Goal: Entertainment & Leisure: Consume media (video, audio)

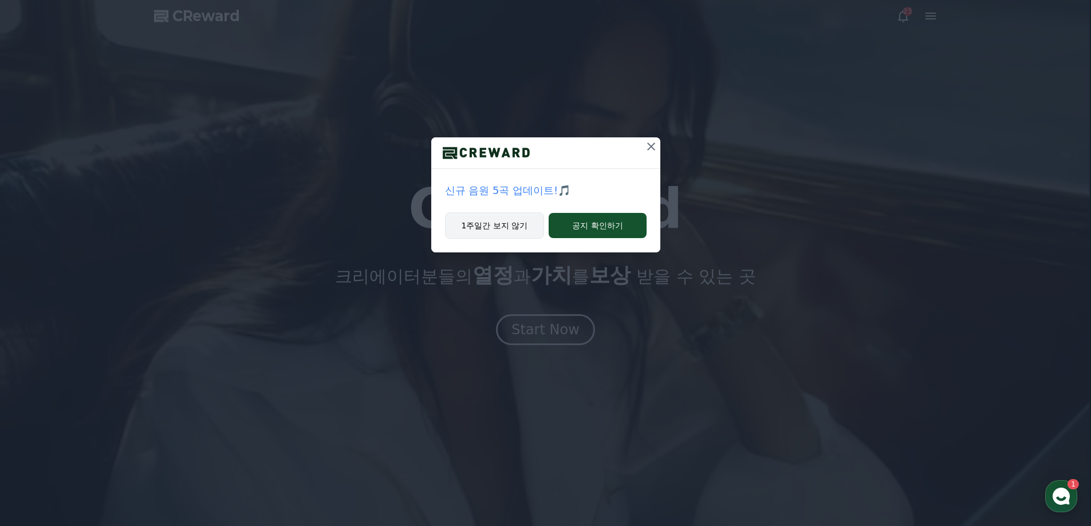
click at [505, 225] on button "1주일간 보지 않기" at bounding box center [495, 226] width 100 height 26
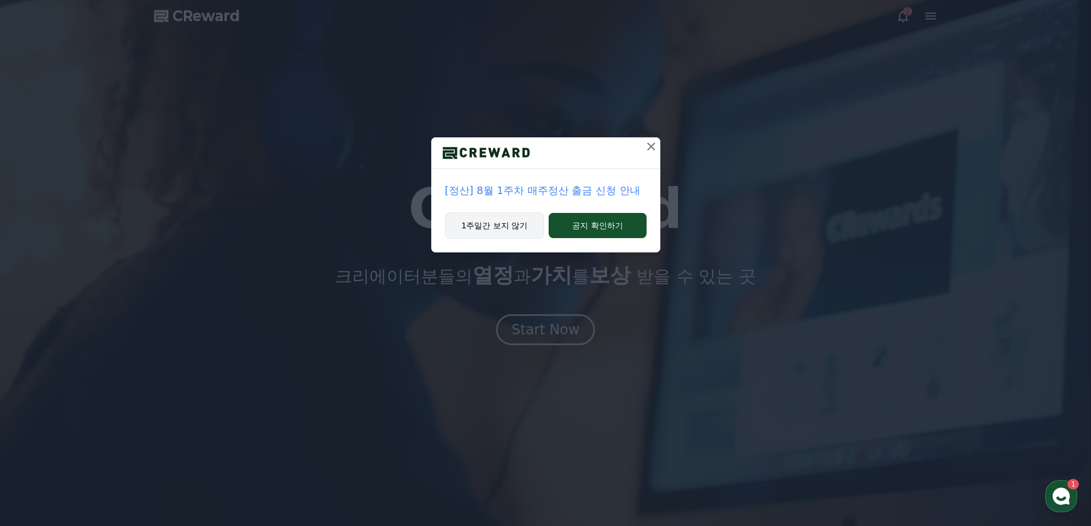
click at [505, 227] on button "1주일간 보지 않기" at bounding box center [495, 226] width 100 height 26
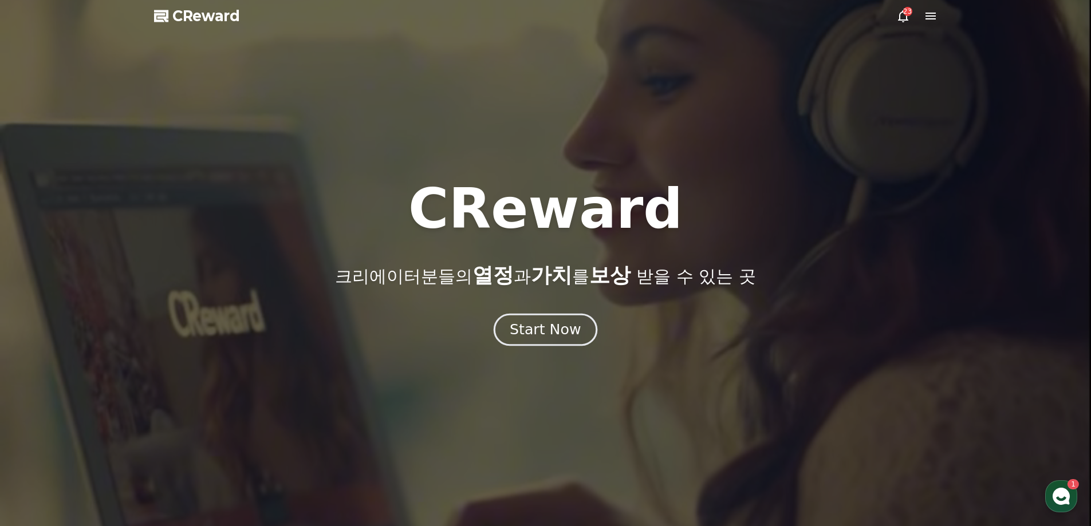
click at [564, 327] on div "Start Now" at bounding box center [545, 329] width 71 height 19
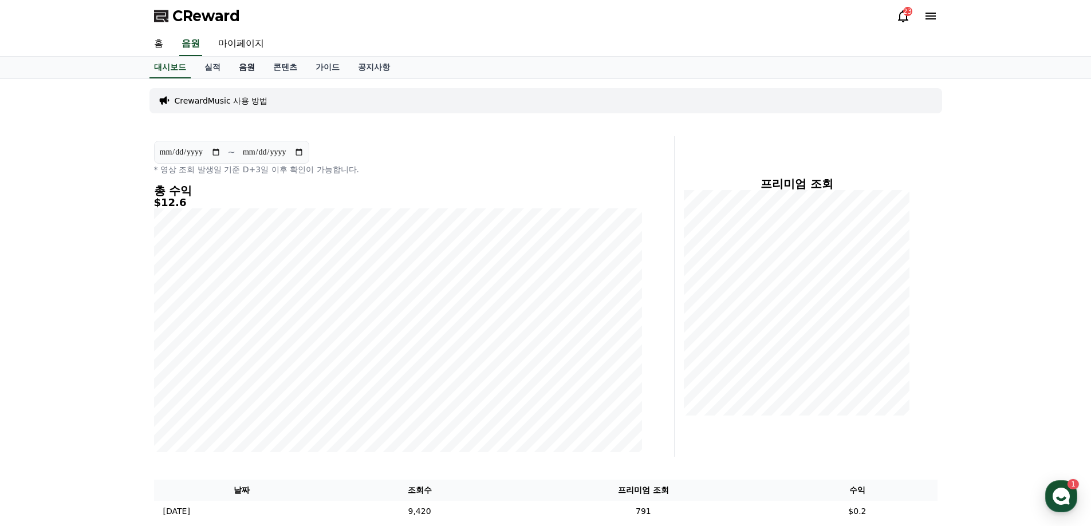
click at [235, 66] on link "음원" at bounding box center [247, 68] width 34 height 22
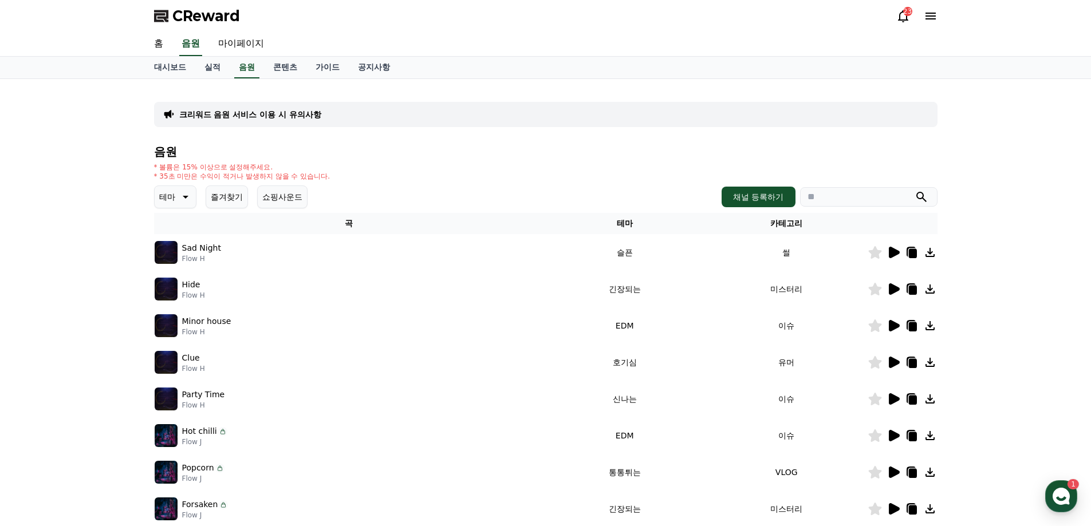
click at [897, 252] on icon at bounding box center [894, 252] width 11 height 11
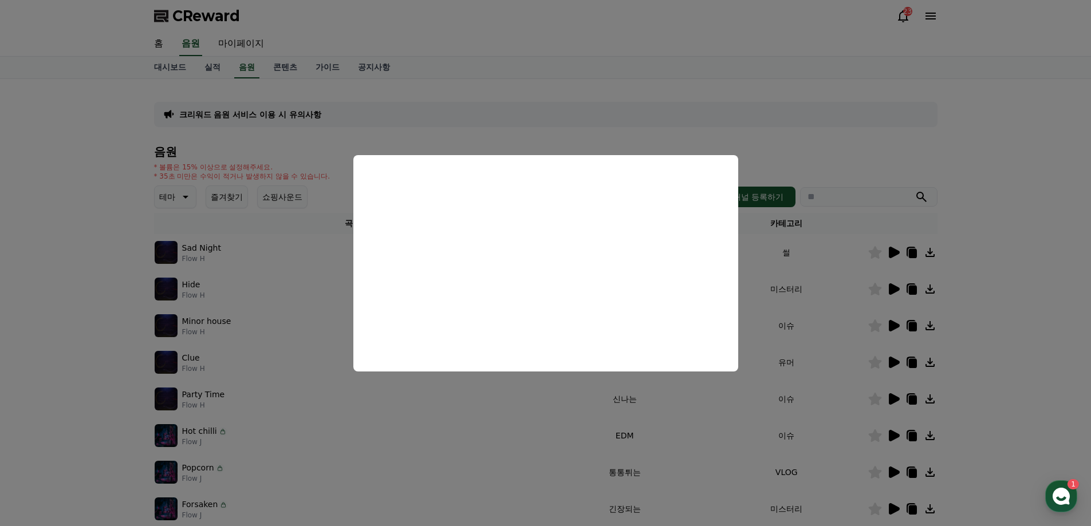
click at [427, 410] on button "close modal" at bounding box center [545, 263] width 1091 height 526
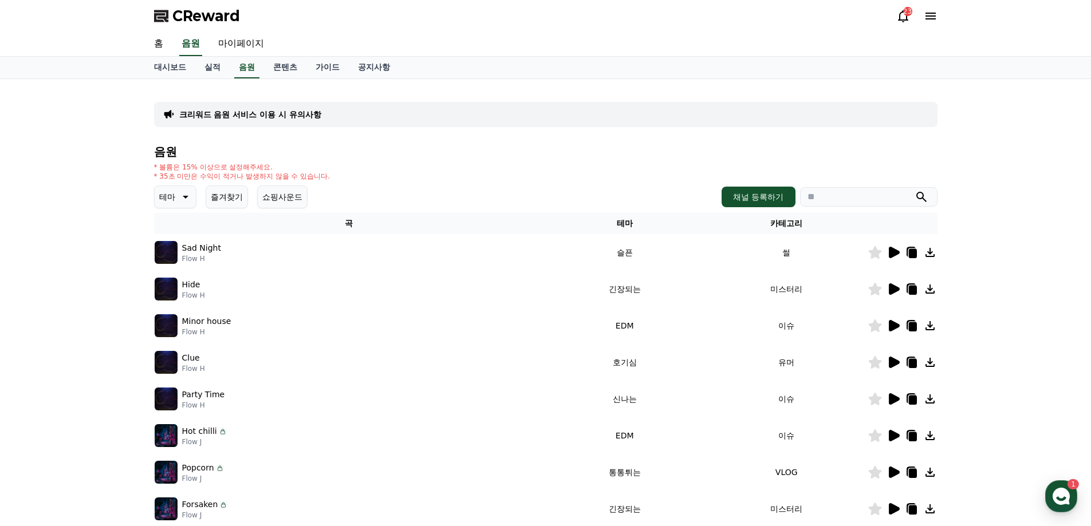
click at [892, 288] on icon at bounding box center [894, 289] width 11 height 11
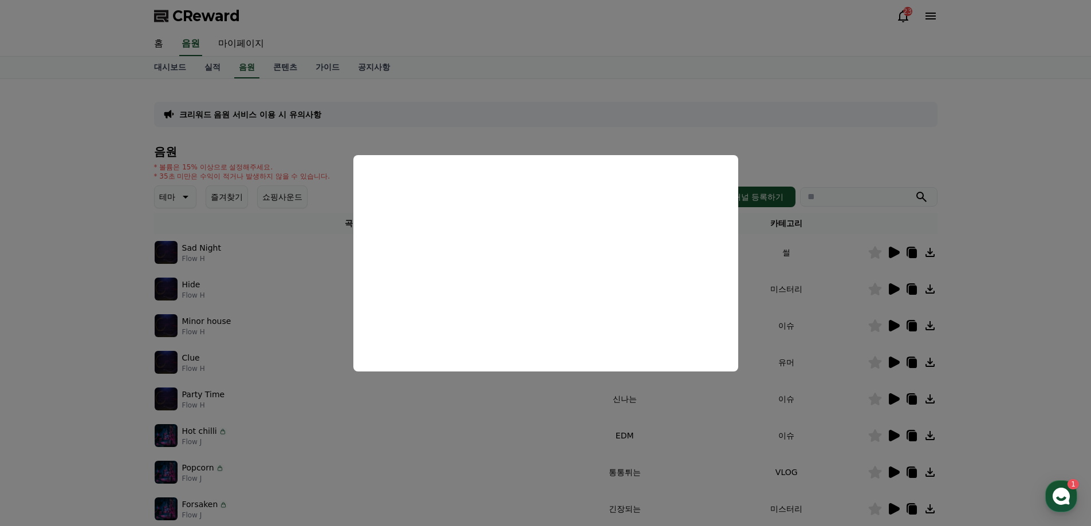
click at [923, 131] on button "close modal" at bounding box center [545, 263] width 1091 height 526
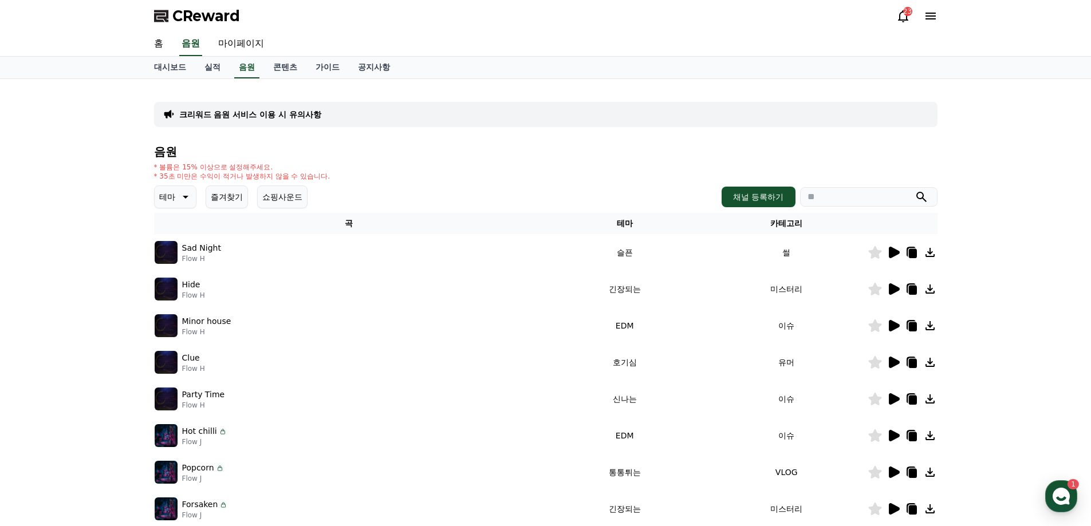
click at [894, 399] on icon at bounding box center [894, 399] width 11 height 11
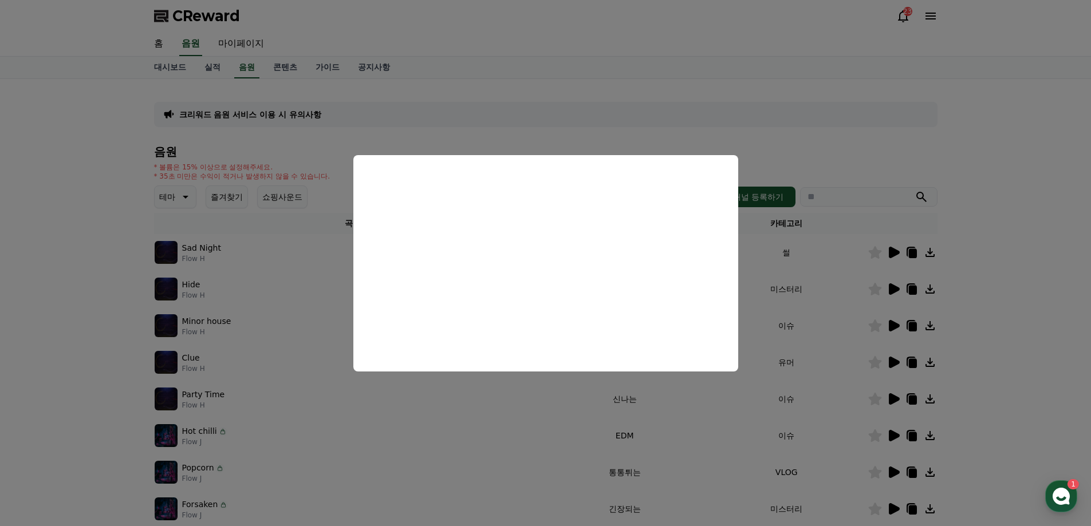
click at [568, 422] on button "close modal" at bounding box center [545, 263] width 1091 height 526
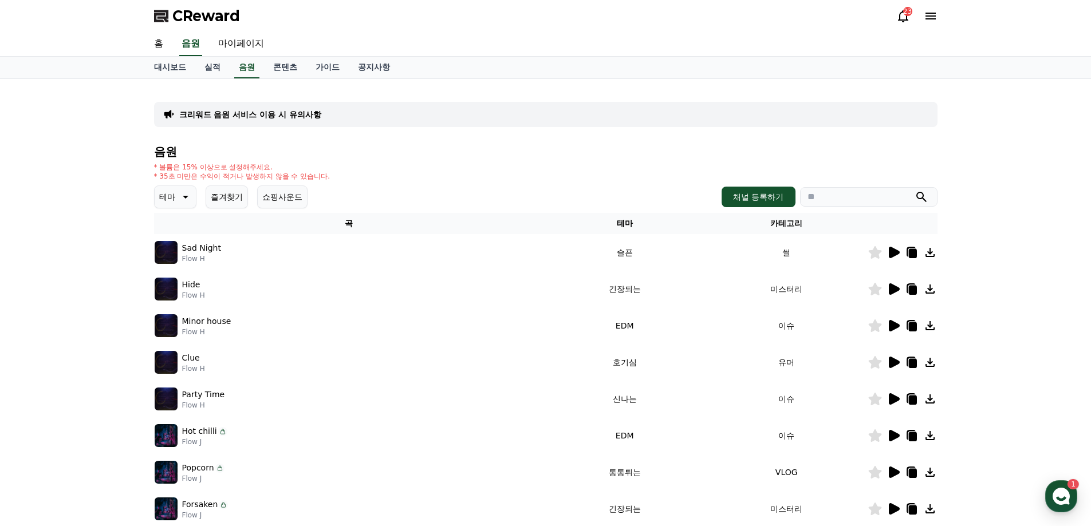
click at [914, 399] on icon at bounding box center [913, 400] width 8 height 9
